Goal: Find specific page/section: Find specific page/section

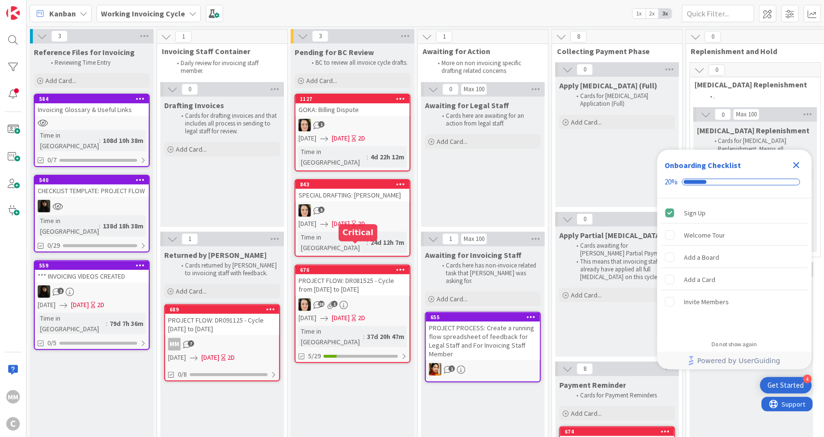
click at [346, 274] on div "PROJECT FLOW: DR081525 - Cycle from [DATE] to [DATE]" at bounding box center [353, 284] width 114 height 21
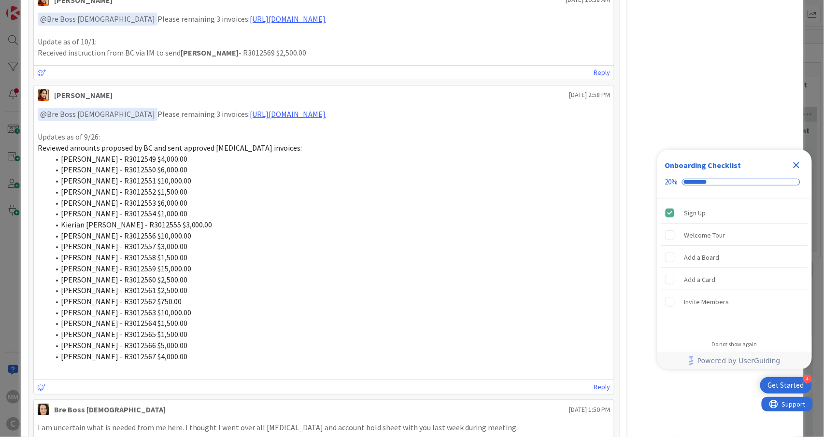
scroll to position [952, 0]
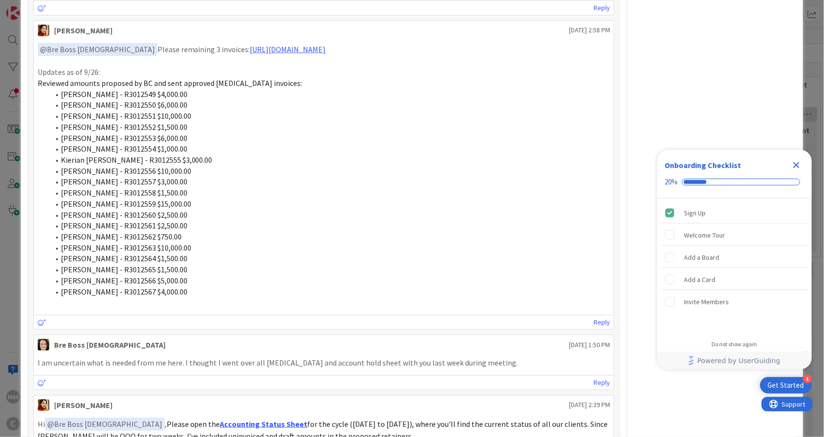
click at [192, 122] on li "[PERSON_NAME] - R3012551 $10,000.00" at bounding box center [329, 116] width 561 height 11
drag, startPoint x: 101, startPoint y: 118, endPoint x: 165, endPoint y: 120, distance: 64.2
click at [164, 120] on span "[PERSON_NAME] - R3012551 $10,000.00" at bounding box center [126, 116] width 130 height 10
click at [190, 122] on li "[PERSON_NAME] - R3012551 $10,000.00" at bounding box center [329, 116] width 561 height 11
drag, startPoint x: 190, startPoint y: 118, endPoint x: 85, endPoint y: 117, distance: 105.3
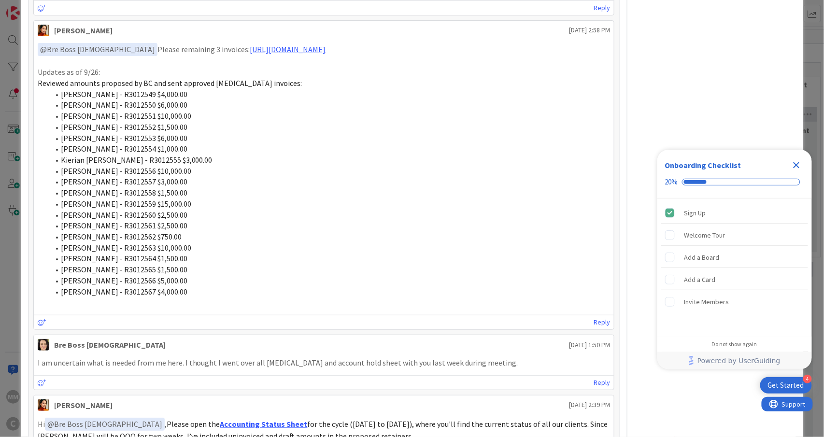
click at [85, 117] on li "[PERSON_NAME] - R3012551 $10,000.00" at bounding box center [329, 116] width 561 height 11
click at [99, 143] on span "[PERSON_NAME] - R3012553 $6,000.00" at bounding box center [124, 138] width 127 height 10
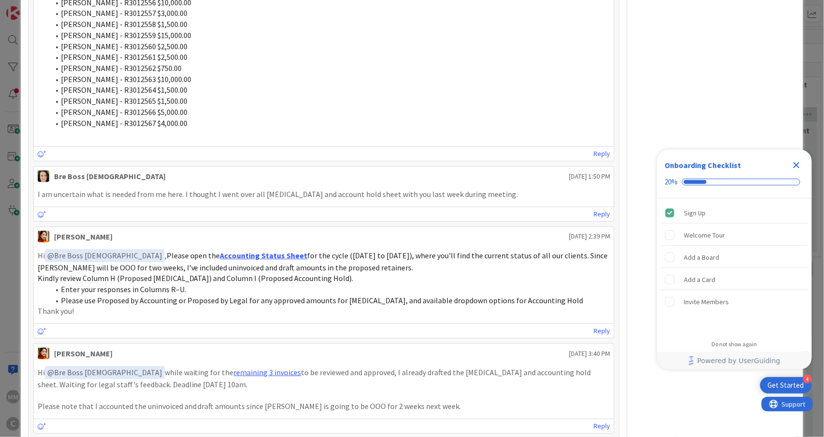
scroll to position [1145, 0]
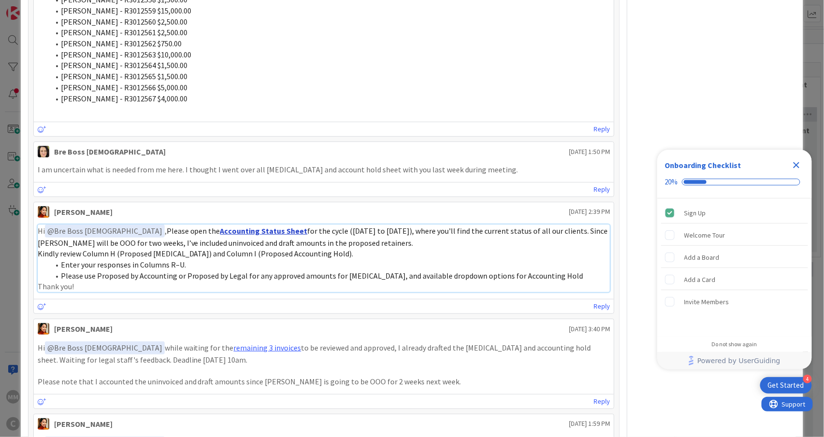
click at [220, 234] on link "Accounting Status Sheet" at bounding box center [263, 231] width 87 height 10
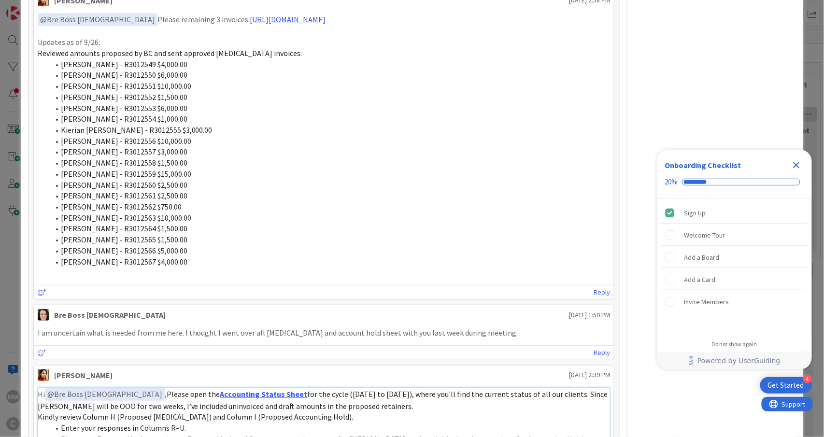
scroll to position [952, 0]
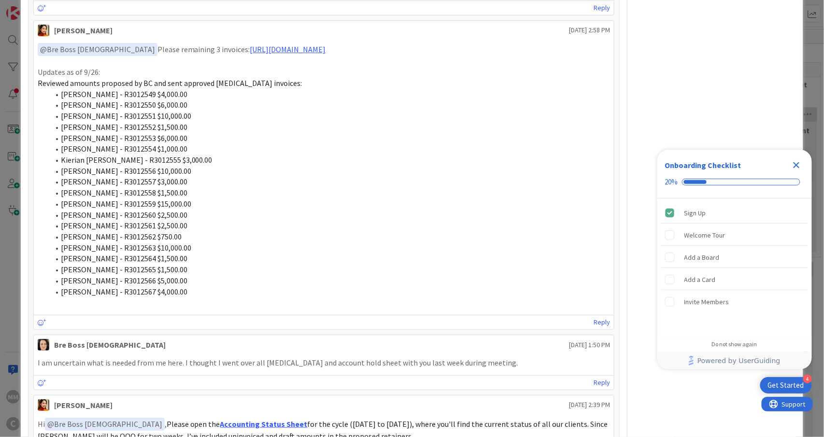
click at [341, 191] on li "[PERSON_NAME] - R3012558 $1,500.00" at bounding box center [329, 192] width 561 height 11
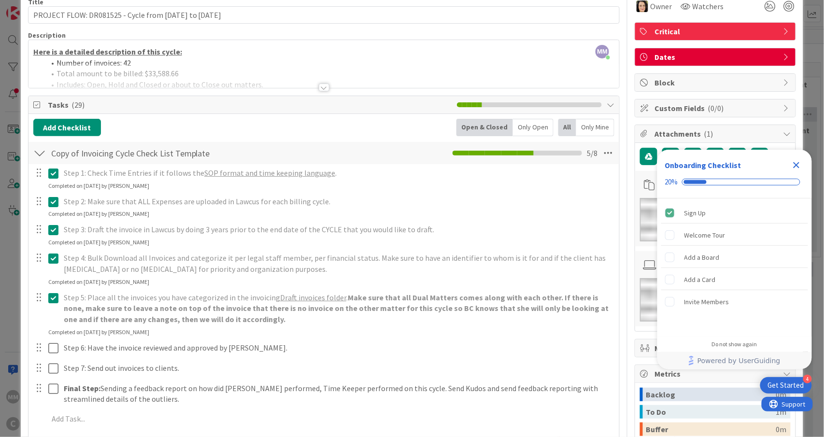
scroll to position [0, 0]
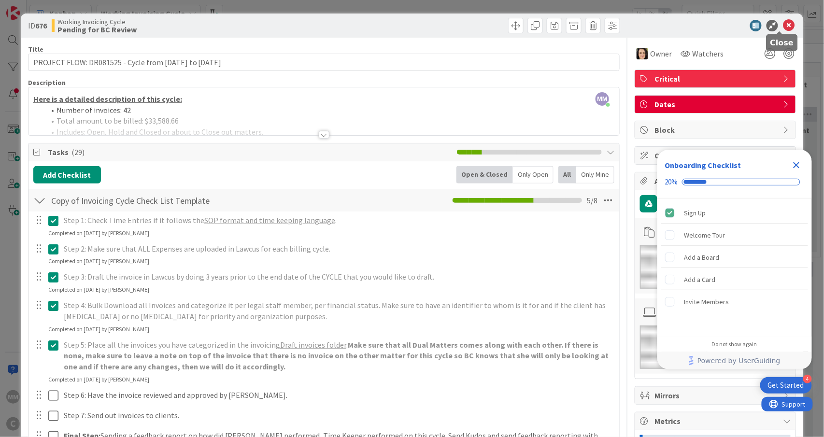
click at [783, 26] on icon at bounding box center [789, 26] width 12 height 12
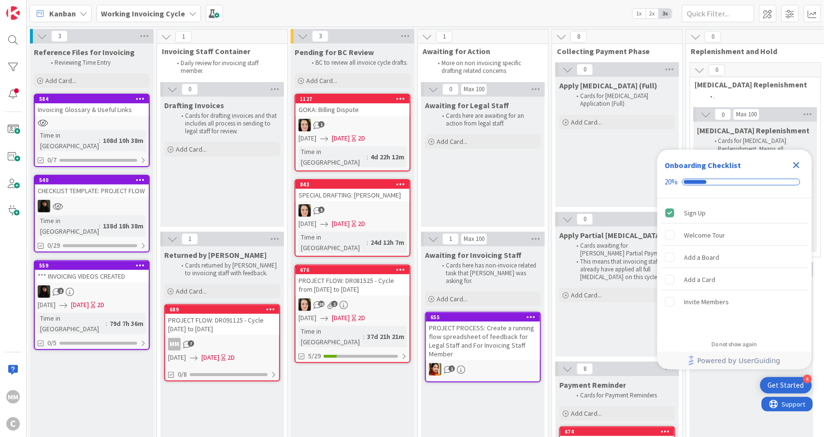
click at [197, 354] on icon at bounding box center [194, 358] width 8 height 8
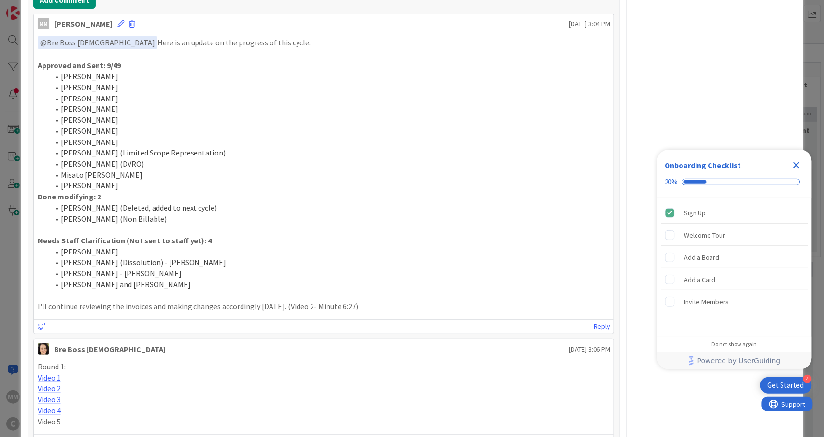
scroll to position [579, 0]
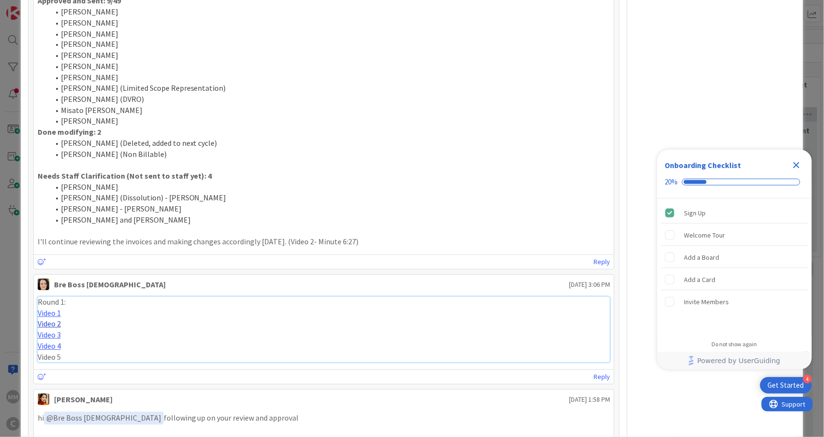
click at [42, 329] on link "Video 2" at bounding box center [49, 324] width 23 height 10
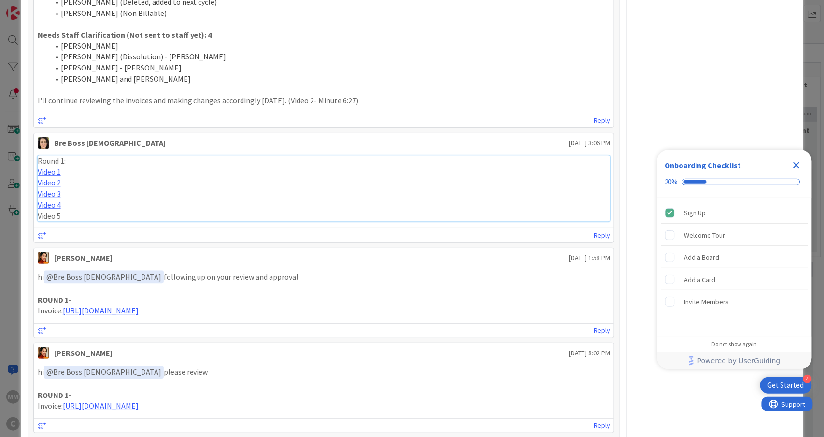
scroll to position [773, 0]
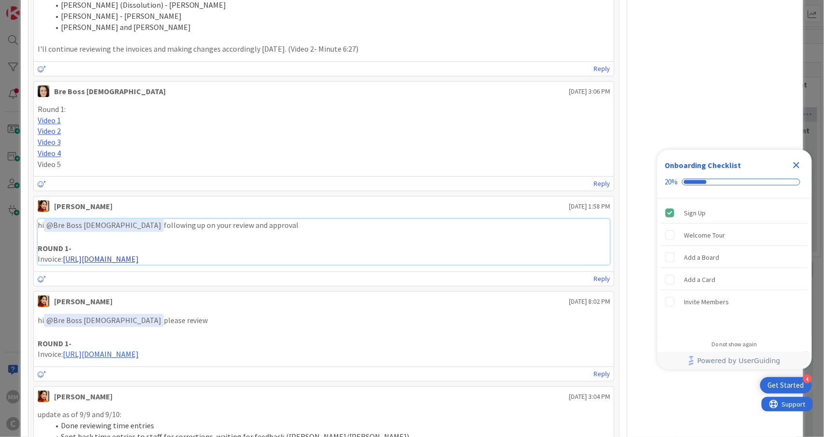
click at [139, 264] on link "[URL][DOMAIN_NAME]" at bounding box center [101, 259] width 76 height 10
